Goal: Information Seeking & Learning: Find specific fact

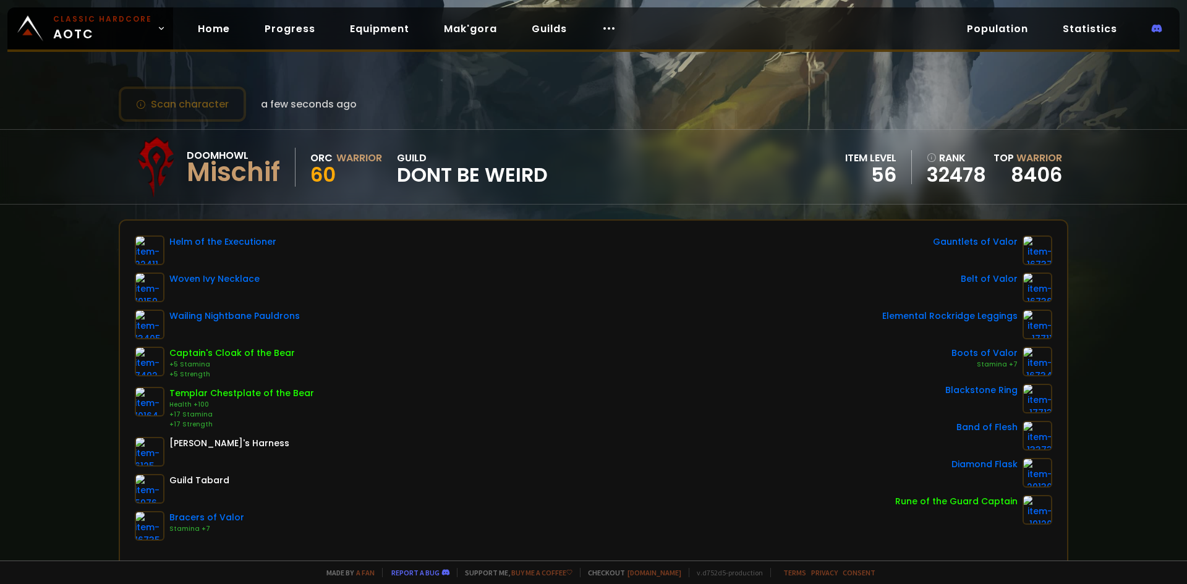
scroll to position [247, 0]
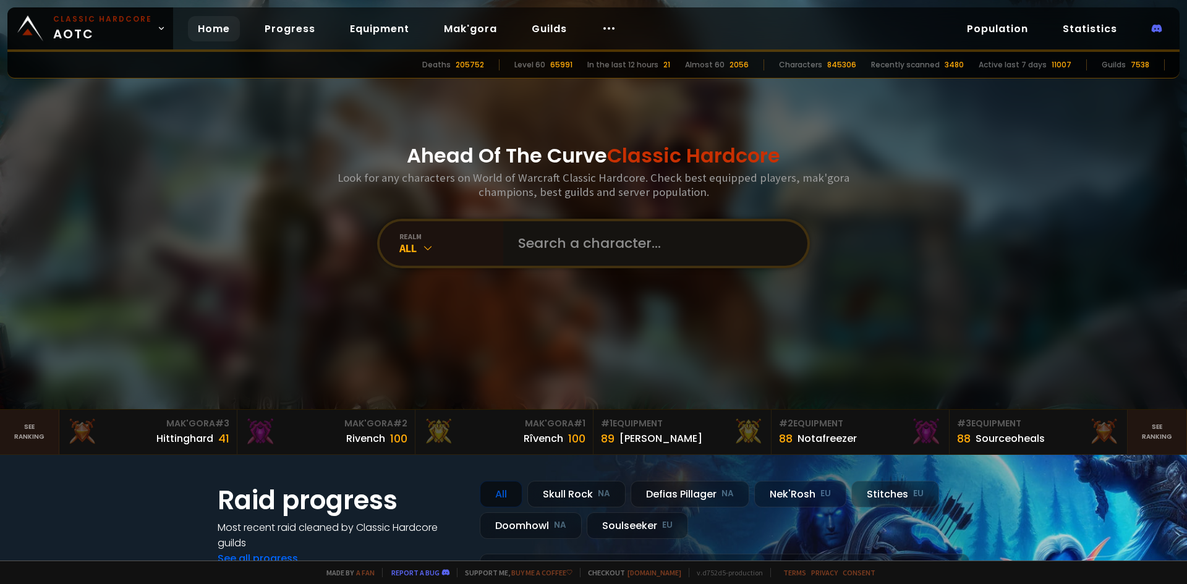
click at [528, 244] on input "text" at bounding box center [652, 243] width 282 height 45
click at [572, 252] on input "text" at bounding box center [652, 243] width 282 height 45
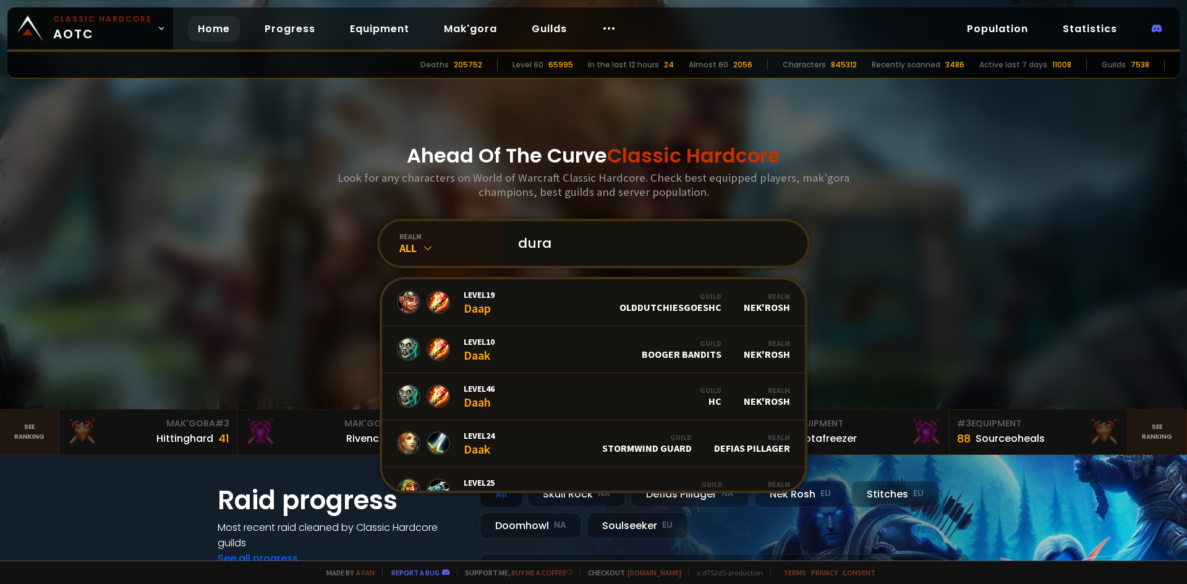
type input "duras"
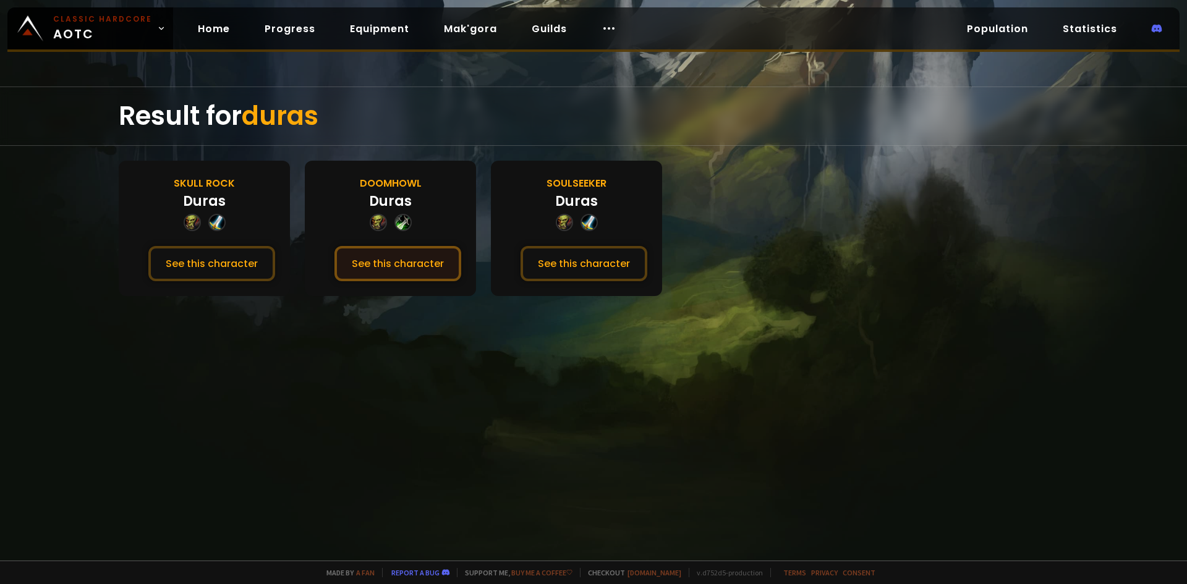
click at [419, 271] on button "See this character" at bounding box center [397, 263] width 127 height 35
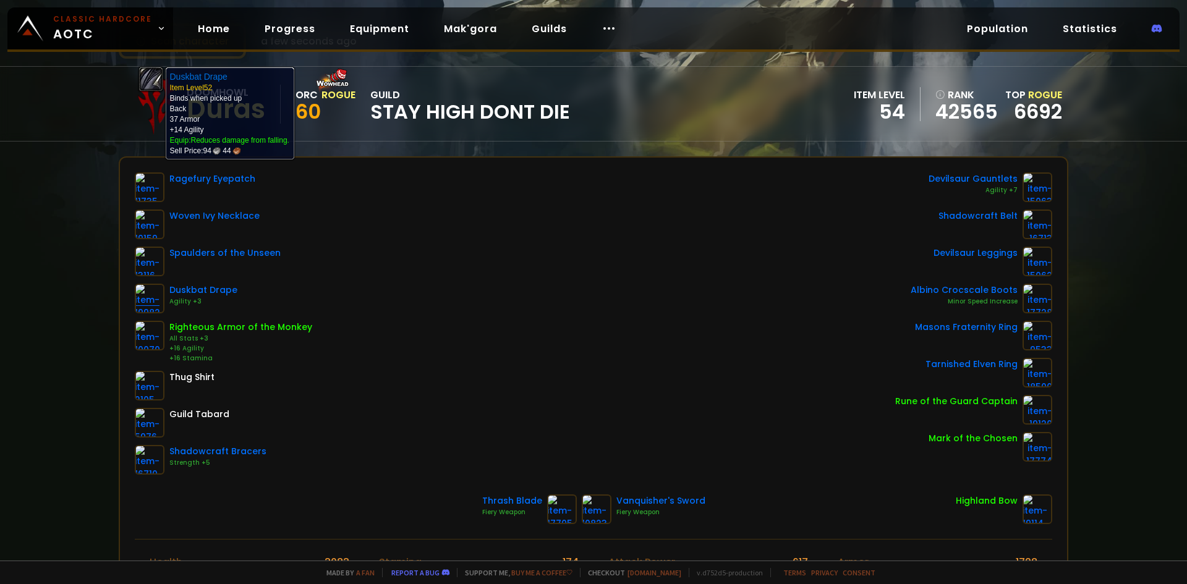
scroll to position [62, 0]
